Goal: Navigation & Orientation: Find specific page/section

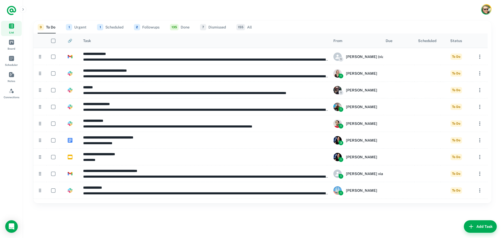
click at [81, 27] on button "1 Urgent" at bounding box center [76, 27] width 21 height 13
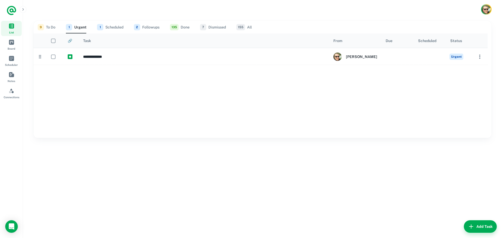
click at [106, 26] on button "1 Scheduled" at bounding box center [110, 27] width 26 height 13
click at [150, 25] on button "2 Followups" at bounding box center [147, 27] width 26 height 13
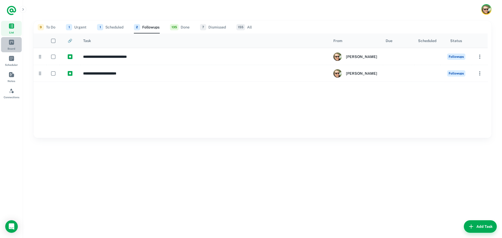
click at [8, 42] on link "Board" at bounding box center [11, 44] width 21 height 15
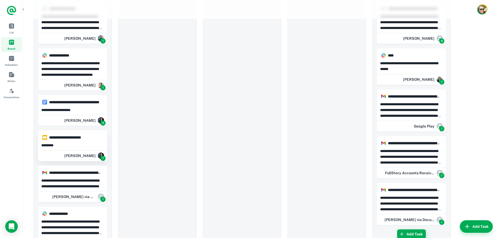
scroll to position [177, 0]
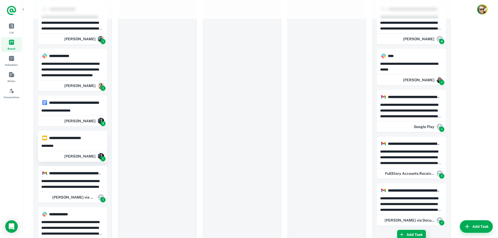
click at [88, 139] on h6 "**********" at bounding box center [75, 138] width 52 height 6
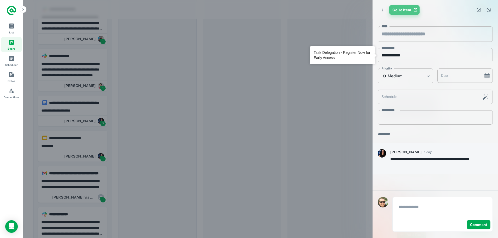
click at [407, 11] on link "Go To Item" at bounding box center [404, 9] width 30 height 9
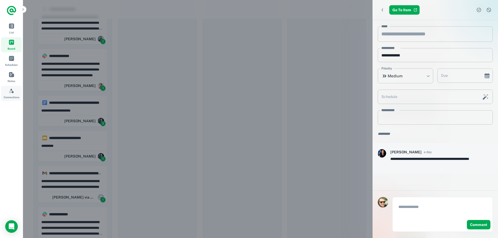
click at [8, 92] on link "Connections" at bounding box center [11, 93] width 21 height 15
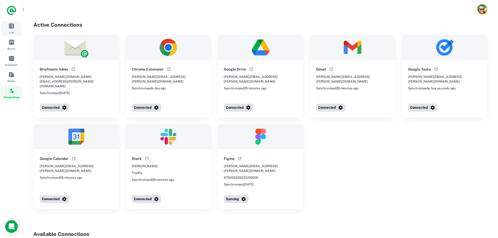
click at [13, 28] on span "List" at bounding box center [12, 26] width 6 height 6
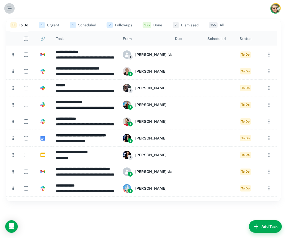
click at [10, 9] on icon "button" at bounding box center [9, 8] width 6 height 6
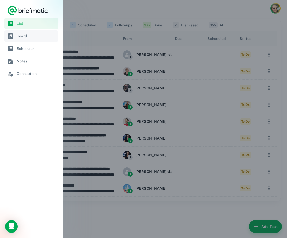
click at [25, 39] on span "Board" at bounding box center [37, 36] width 40 height 6
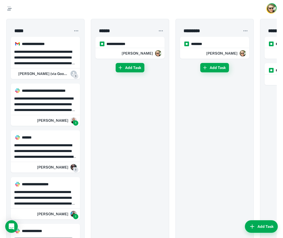
click at [8, 10] on icon "button" at bounding box center [9, 10] width 4 height 1
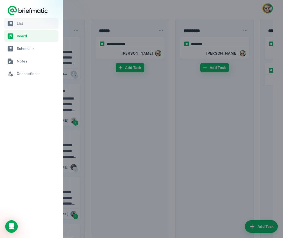
click at [27, 24] on span "List" at bounding box center [37, 24] width 40 height 6
